Goal: Obtain resource: Obtain resource

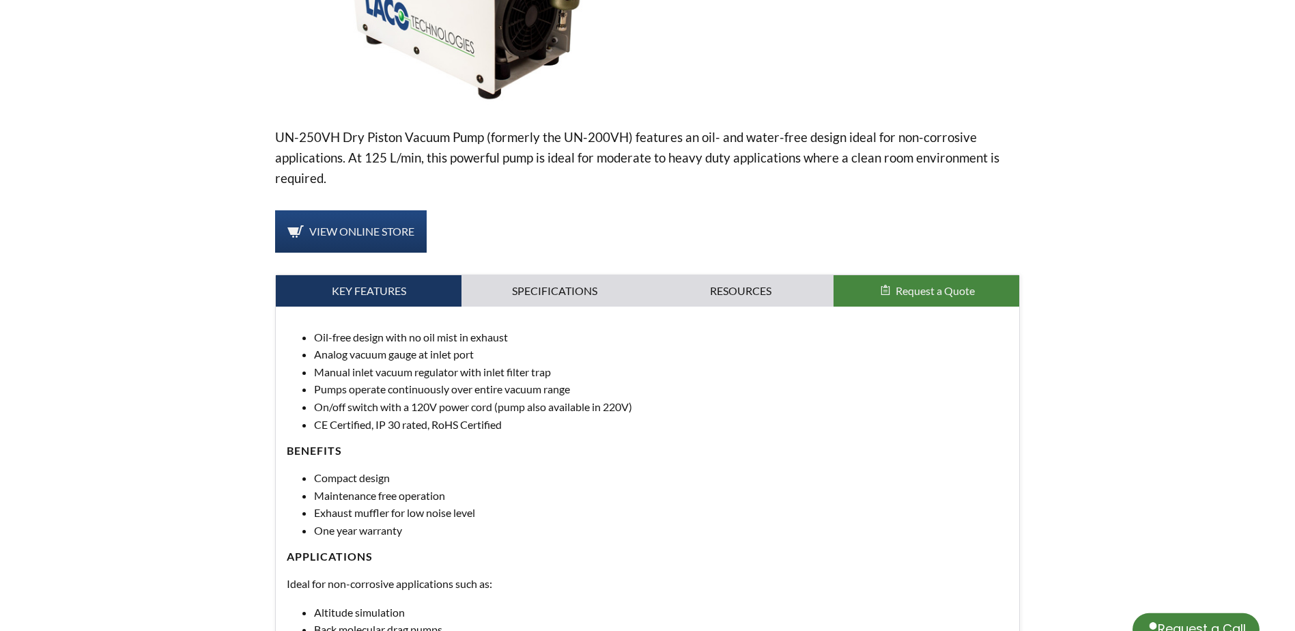
select select "Language Translate Widget"
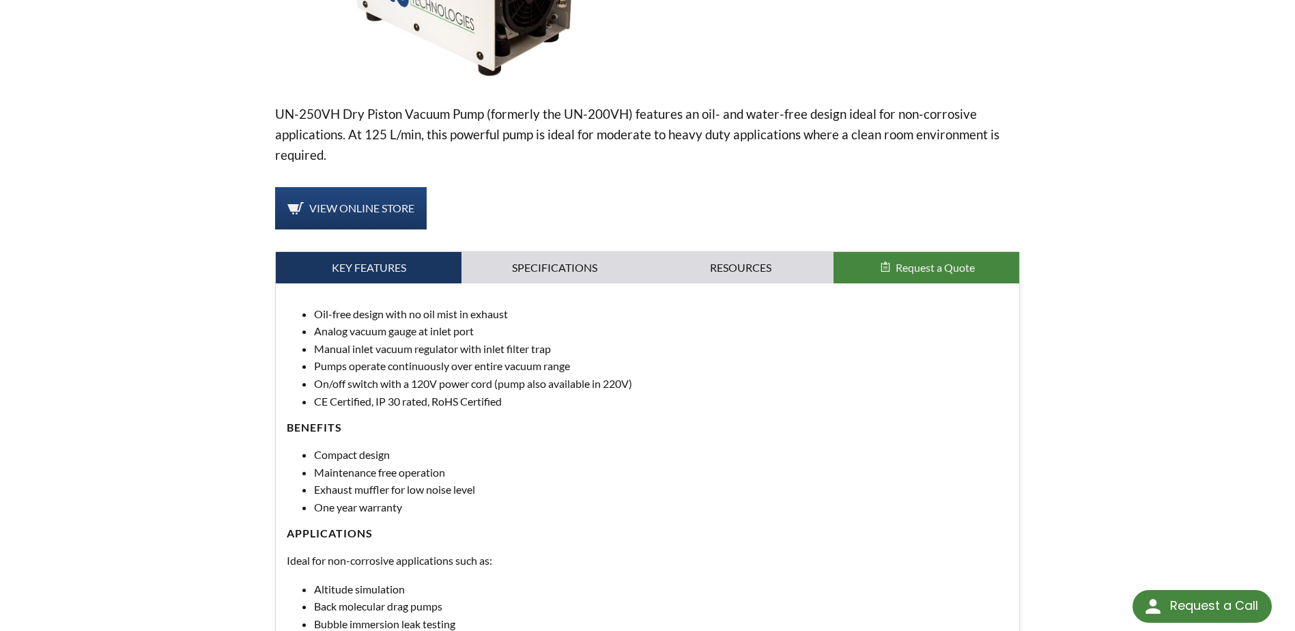
scroll to position [341, 0]
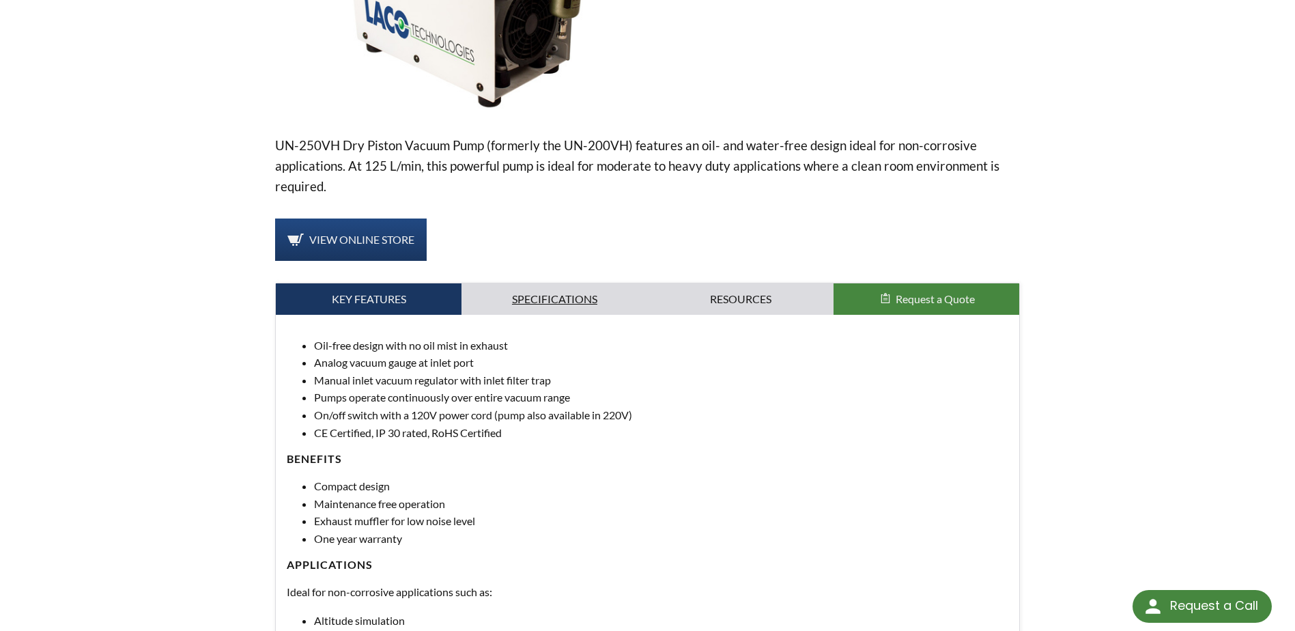
click at [563, 294] on link "Specifications" at bounding box center [555, 298] width 186 height 31
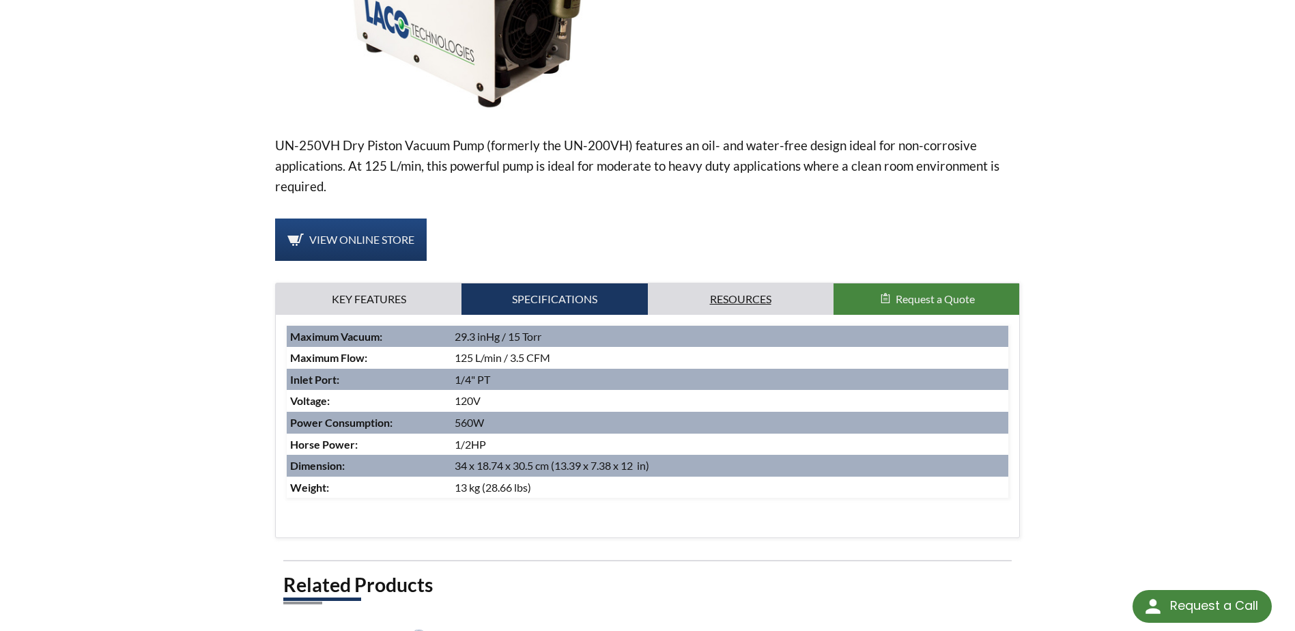
click at [742, 293] on link "Resources" at bounding box center [741, 298] width 186 height 31
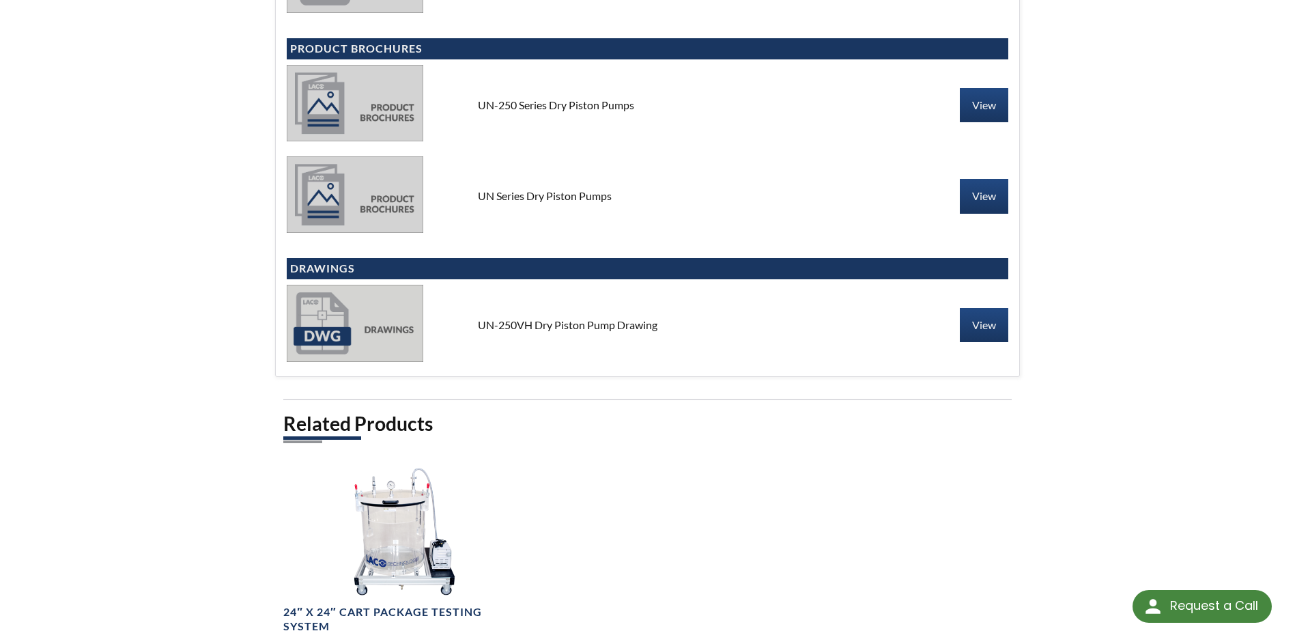
scroll to position [751, 0]
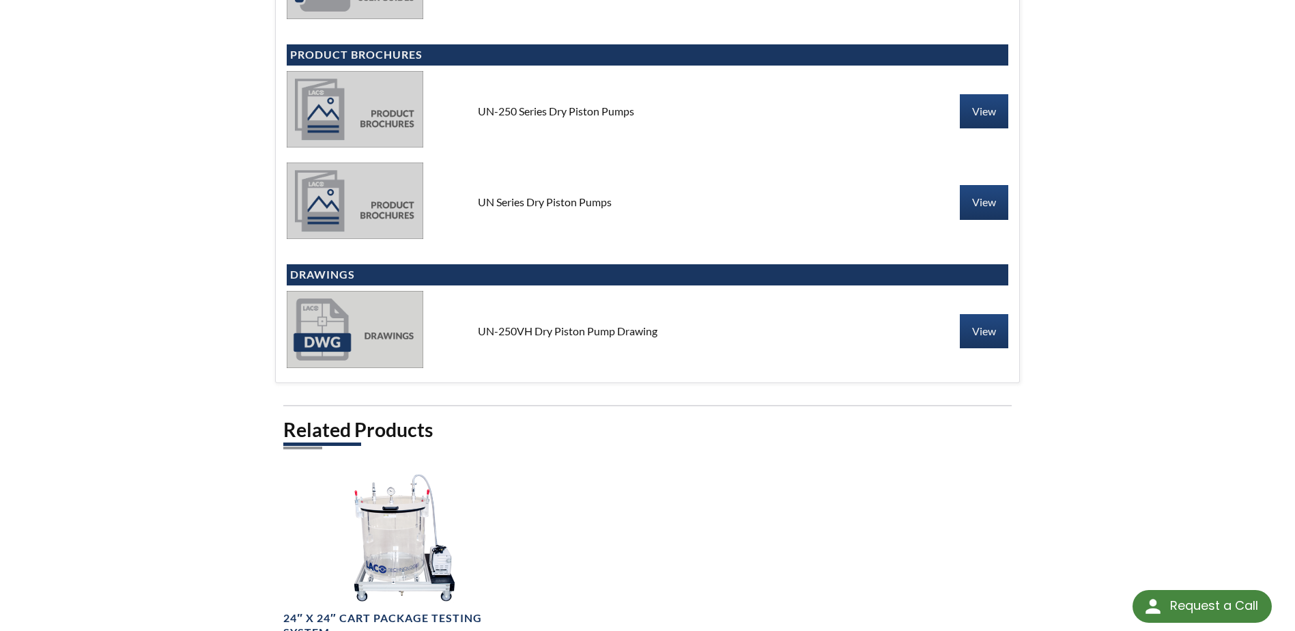
click at [534, 332] on div "UN-250VH Dry Piston Pump Drawing" at bounding box center [647, 331] width 361 height 15
click at [304, 352] on img at bounding box center [355, 329] width 137 height 76
click at [339, 335] on img at bounding box center [355, 329] width 137 height 76
click at [1001, 331] on link "View" at bounding box center [984, 331] width 48 height 34
click at [981, 197] on link "View" at bounding box center [984, 202] width 48 height 34
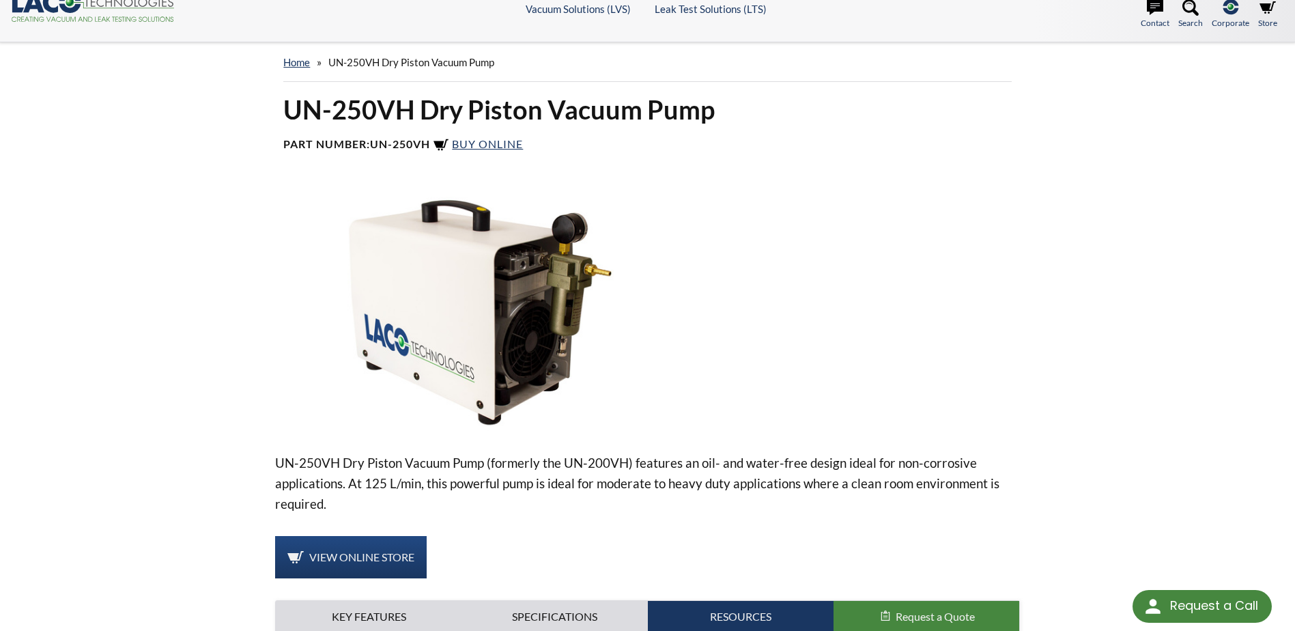
scroll to position [0, 0]
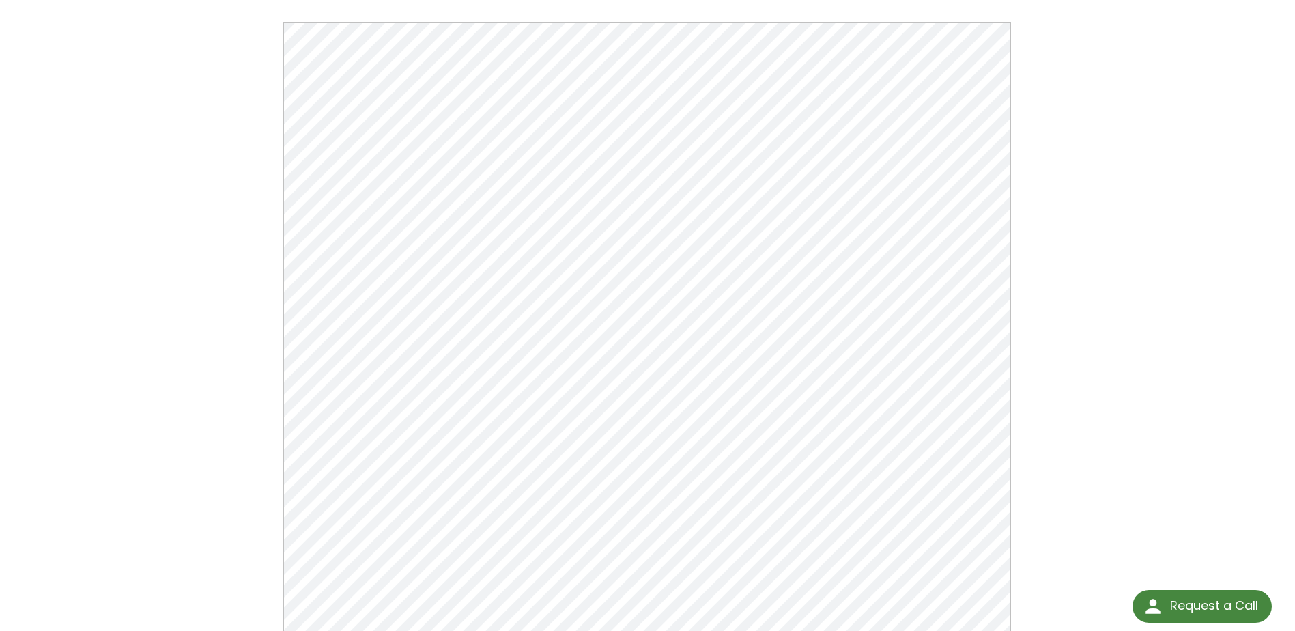
scroll to position [273, 0]
